Goal: Information Seeking & Learning: Learn about a topic

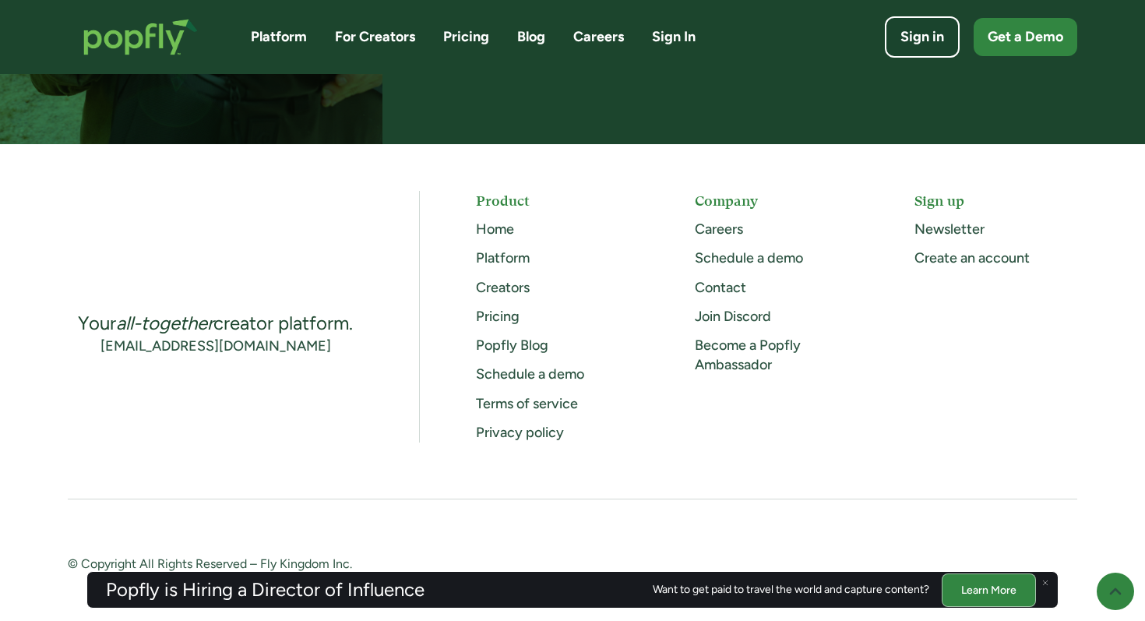
scroll to position [4072, 0]
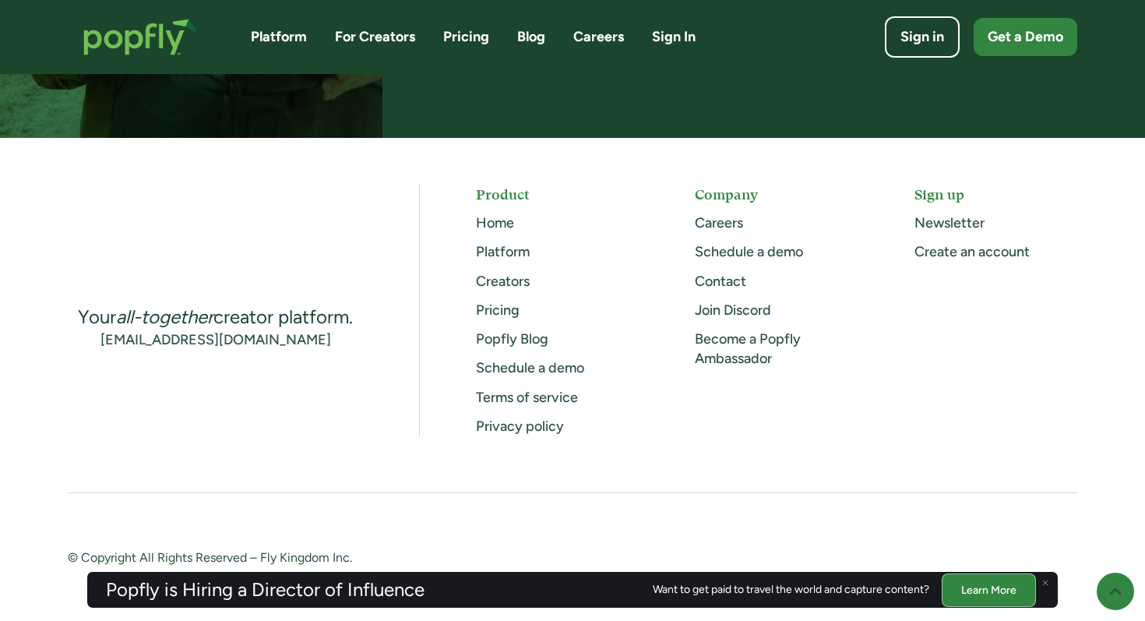
click at [735, 219] on link "Careers" at bounding box center [719, 222] width 48 height 17
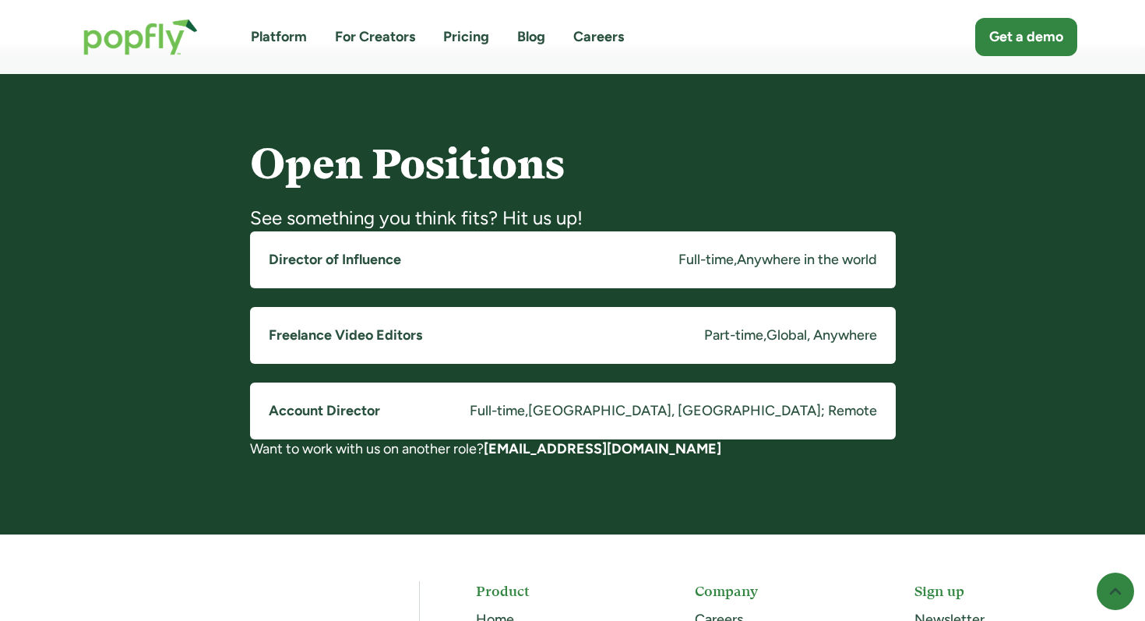
scroll to position [1147, 0]
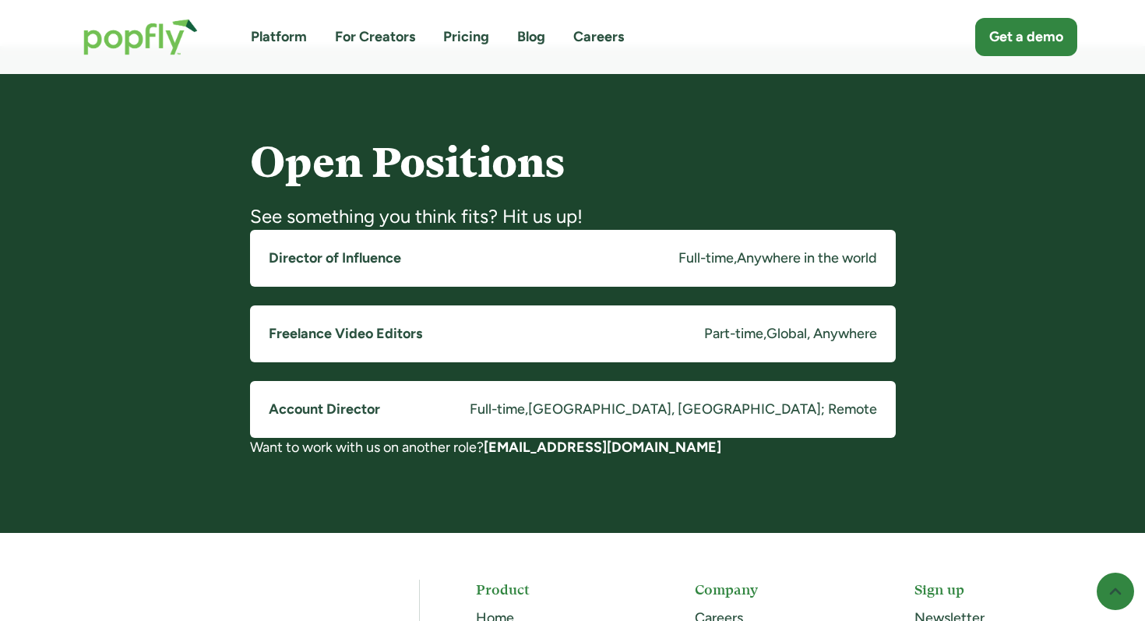
click at [808, 259] on div "Anywhere in the world" at bounding box center [807, 258] width 140 height 19
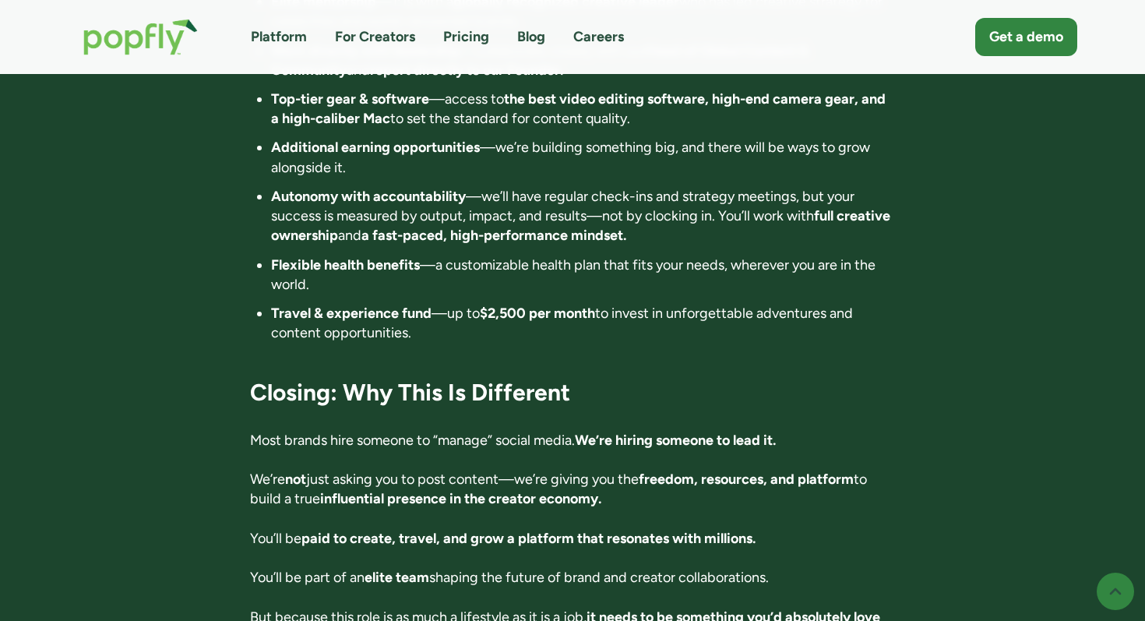
scroll to position [2615, 0]
